Goal: Task Accomplishment & Management: Manage account settings

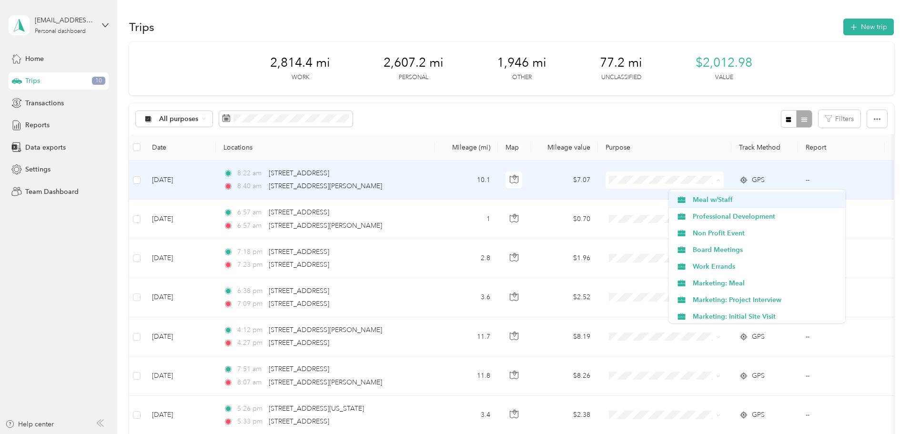
scroll to position [571, 0]
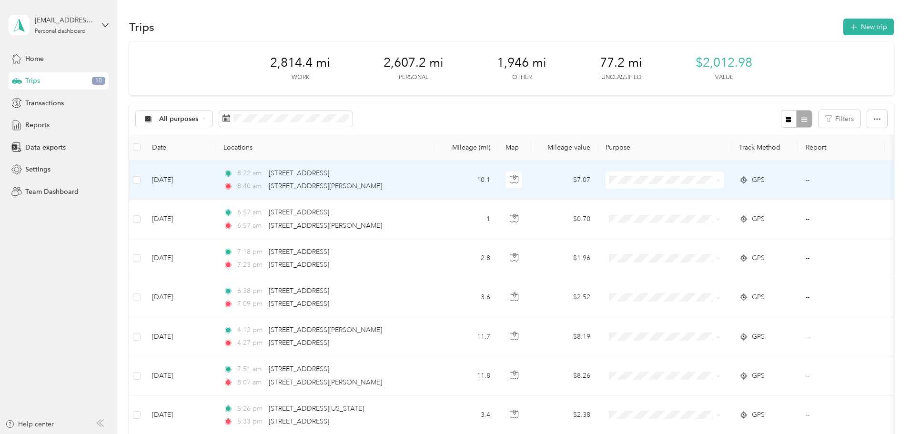
click at [723, 224] on span "Marketing: Meal" at bounding box center [765, 226] width 146 height 10
click at [694, 180] on span "Marketing: Meal" at bounding box center [668, 180] width 87 height 10
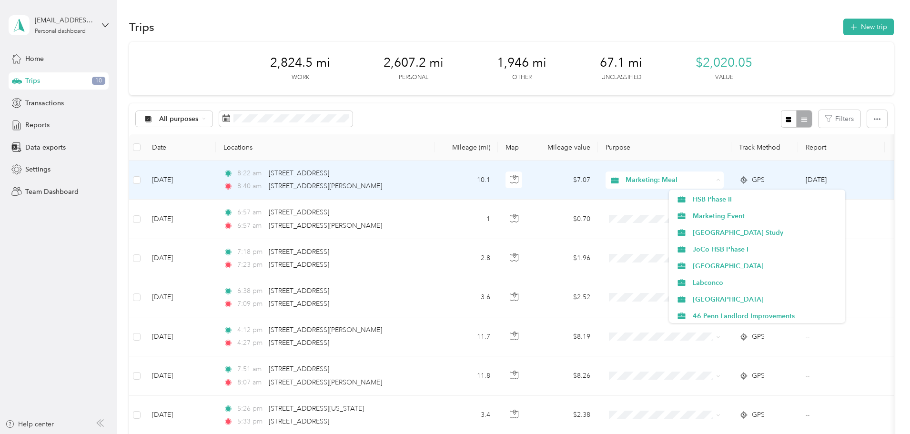
scroll to position [143, 0]
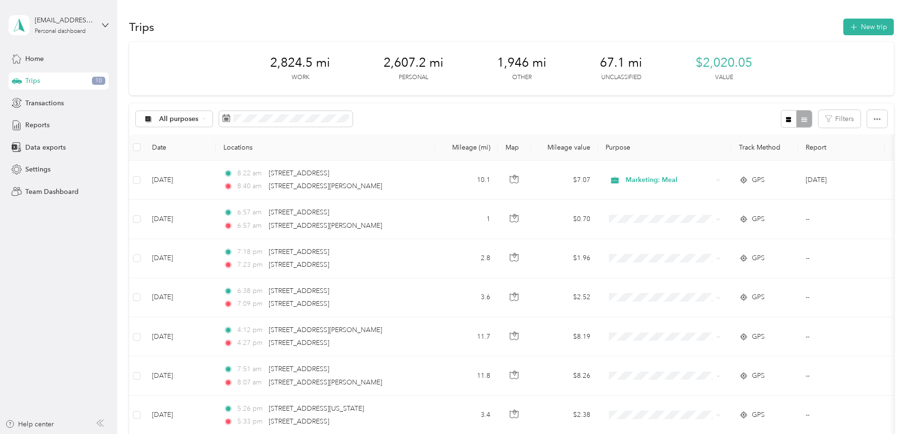
click at [199, 118] on span "All purposes" at bounding box center [179, 119] width 40 height 7
click at [242, 150] on span "Unclassified" at bounding box center [296, 153] width 146 height 10
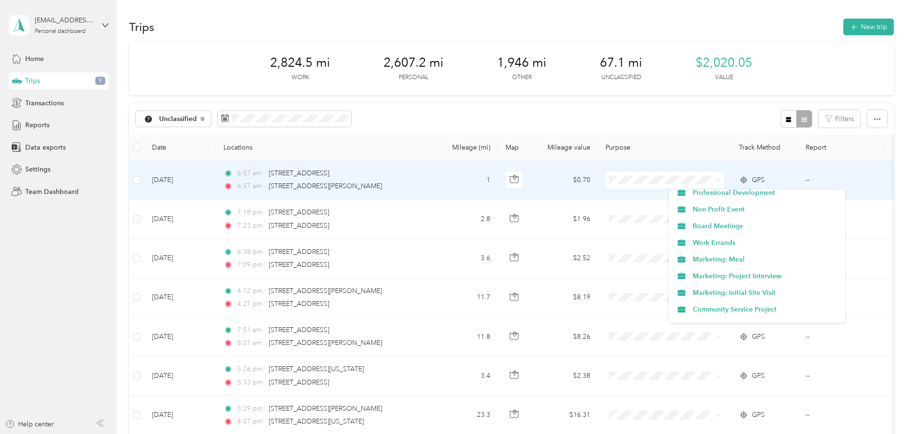
scroll to position [571, 0]
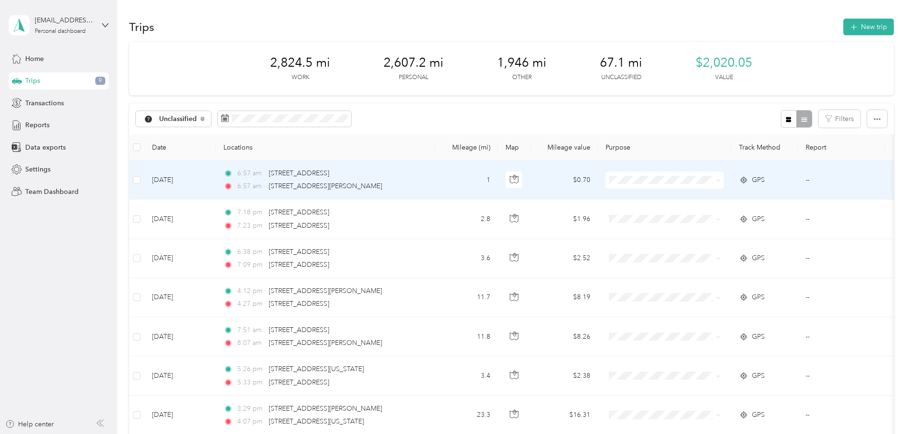
click at [717, 226] on span "Marketing: Meal" at bounding box center [765, 226] width 146 height 10
click at [703, 210] on span "Personal" at bounding box center [765, 215] width 146 height 10
click at [696, 215] on span "Personal" at bounding box center [765, 215] width 146 height 10
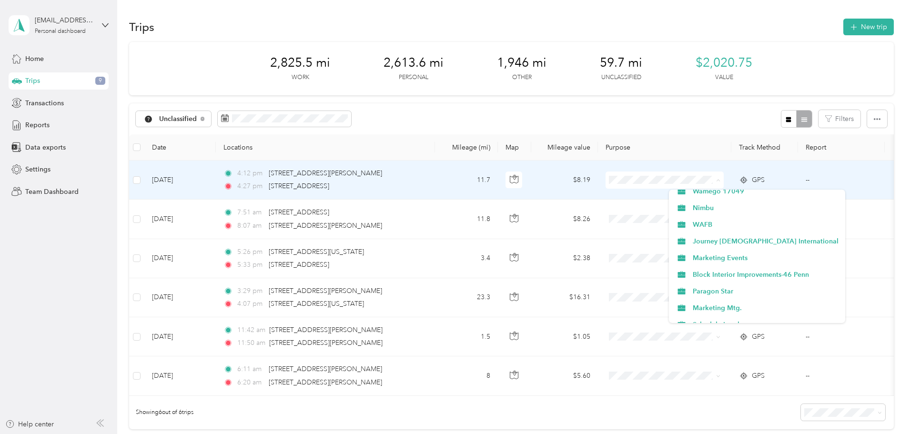
scroll to position [617, 0]
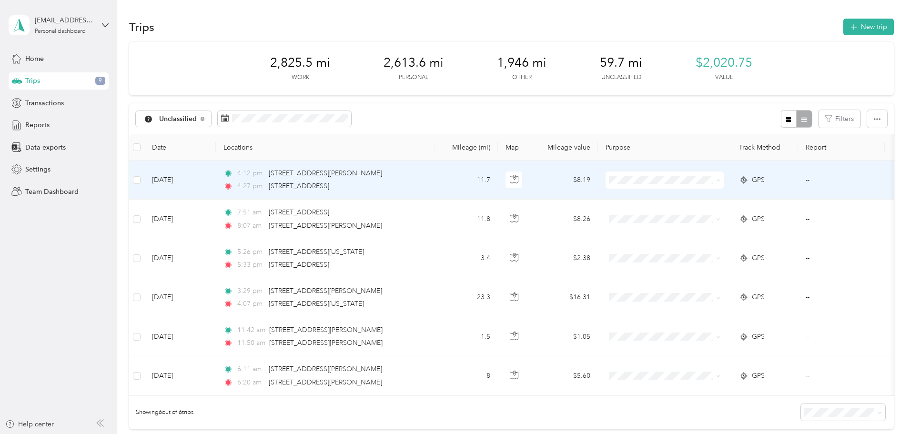
click at [705, 312] on span "Commute" at bounding box center [765, 315] width 146 height 10
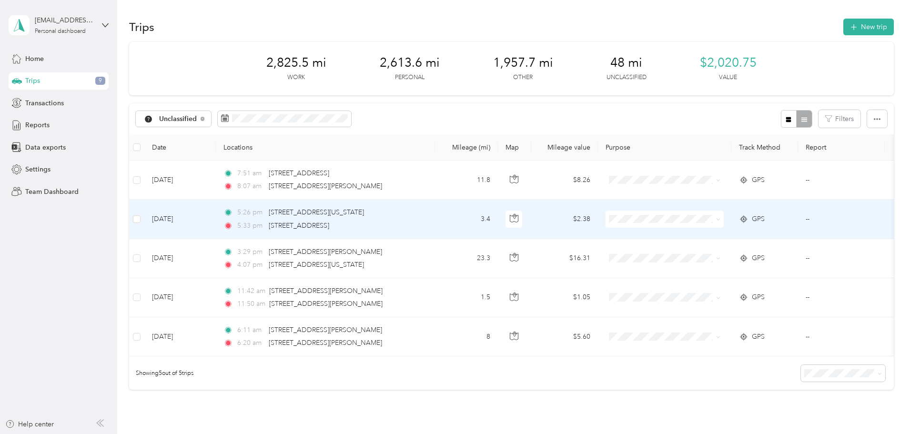
click at [701, 311] on span "Commute" at bounding box center [765, 309] width 146 height 10
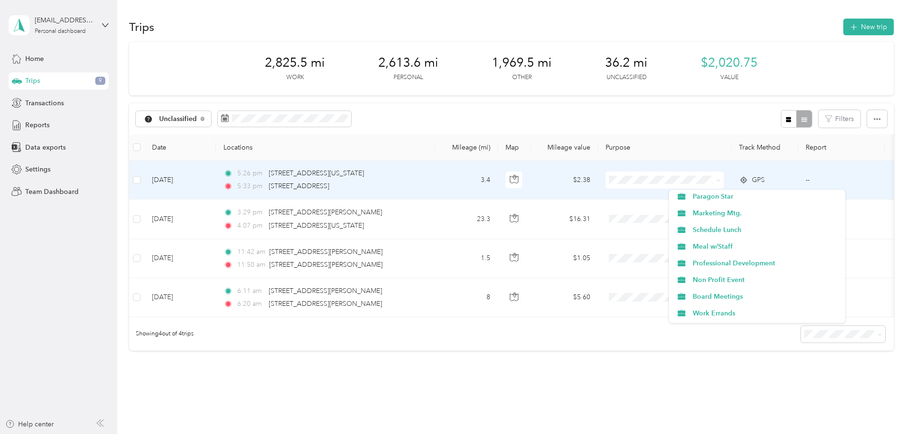
scroll to position [429, 0]
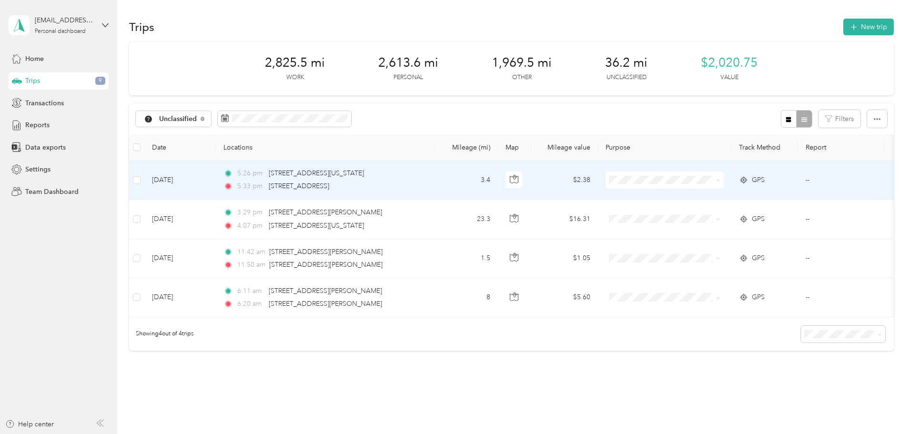
click at [732, 201] on span "Marketing Events" at bounding box center [765, 201] width 146 height 10
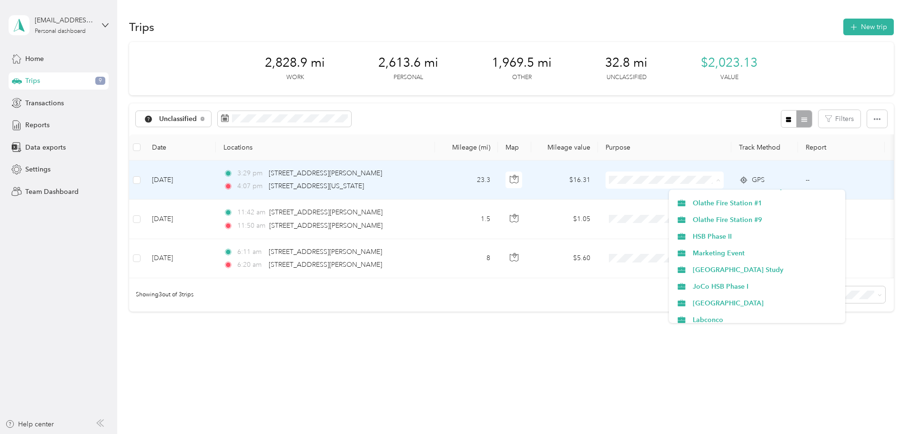
scroll to position [95, 0]
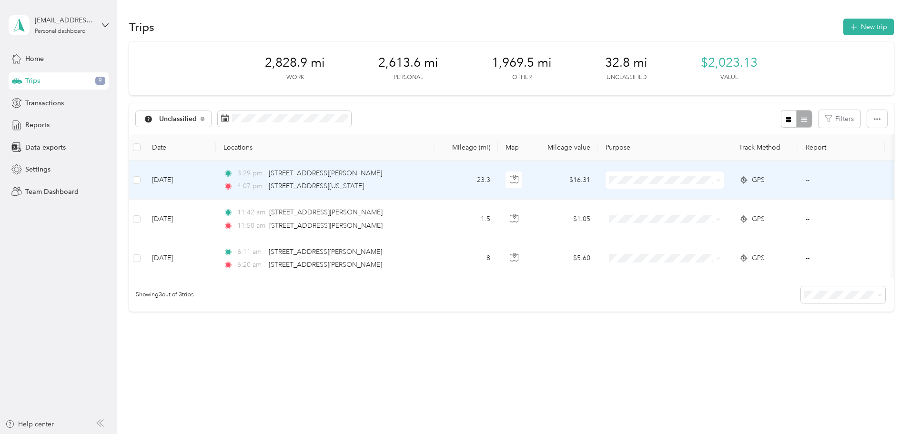
click at [721, 250] on span "Marketing Event" at bounding box center [765, 249] width 146 height 10
click at [704, 213] on span "Personal" at bounding box center [766, 215] width 146 height 10
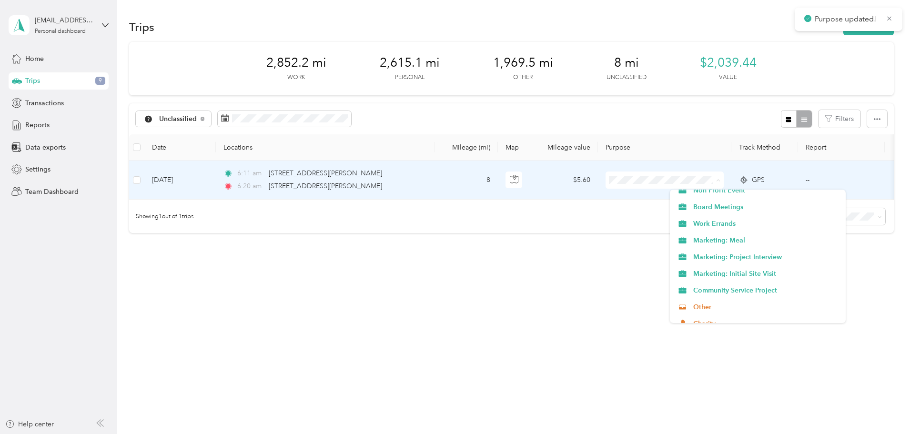
scroll to position [617, 0]
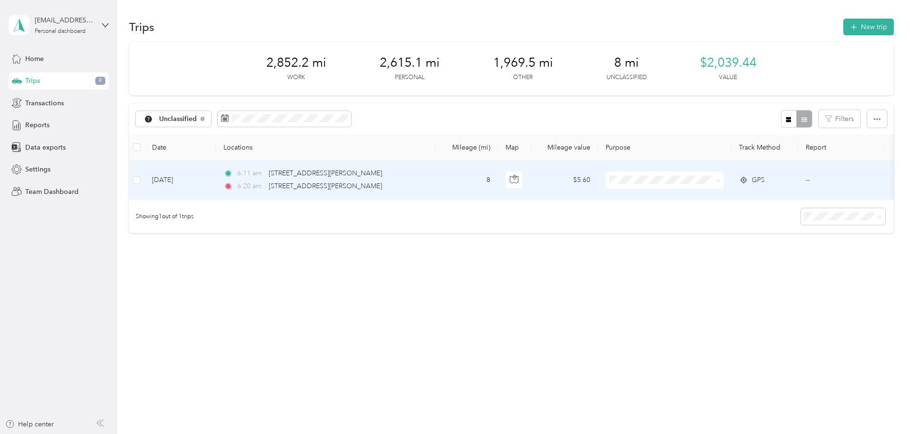
click at [707, 315] on span "Commute" at bounding box center [766, 315] width 146 height 10
